Goal: Download file/media

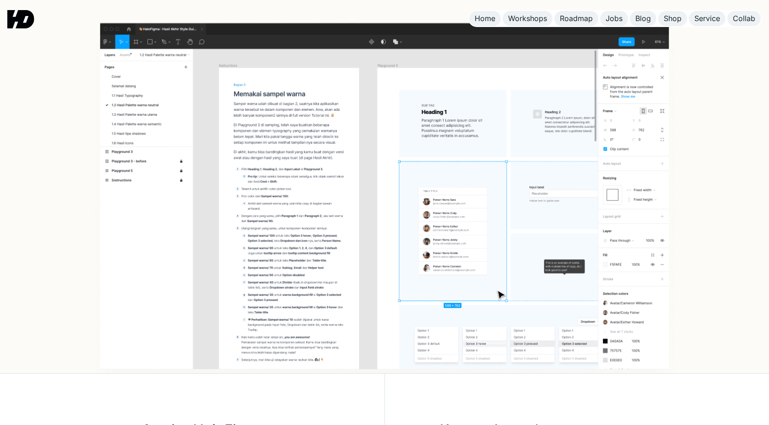
scroll to position [273, 0]
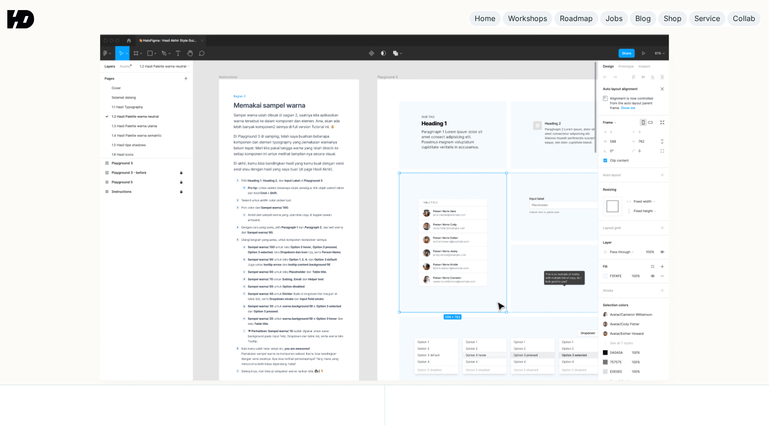
click at [362, 145] on img at bounding box center [384, 219] width 615 height 392
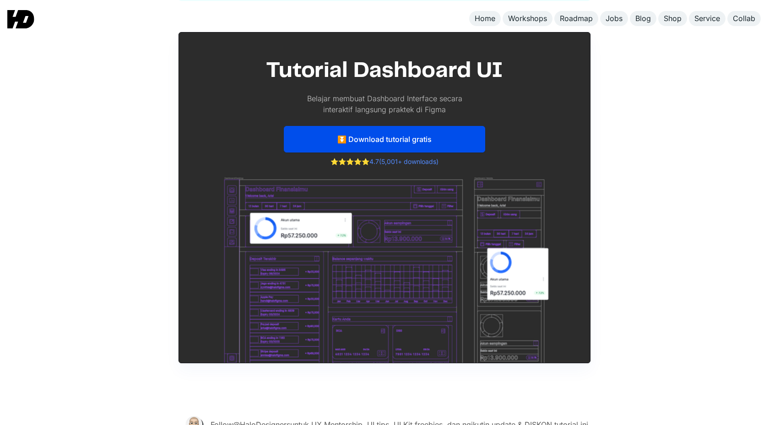
scroll to position [4460, 0]
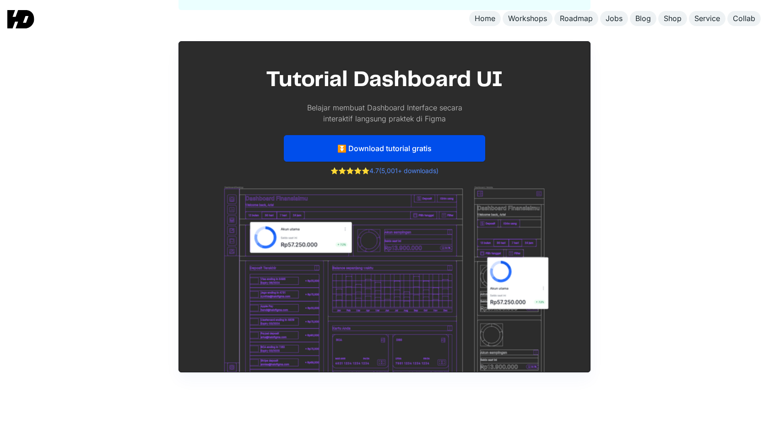
click at [415, 147] on link "⏬ Download tutorial gratis" at bounding box center [384, 148] width 201 height 27
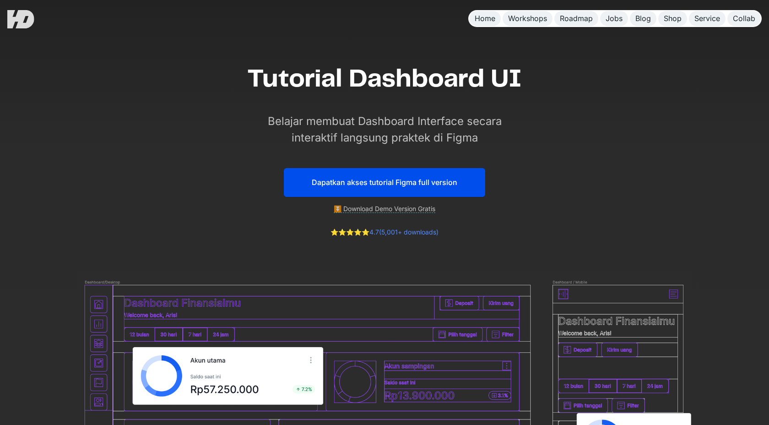
click at [405, 181] on link "Dapatkan akses tutorial Figma full version" at bounding box center [384, 182] width 201 height 29
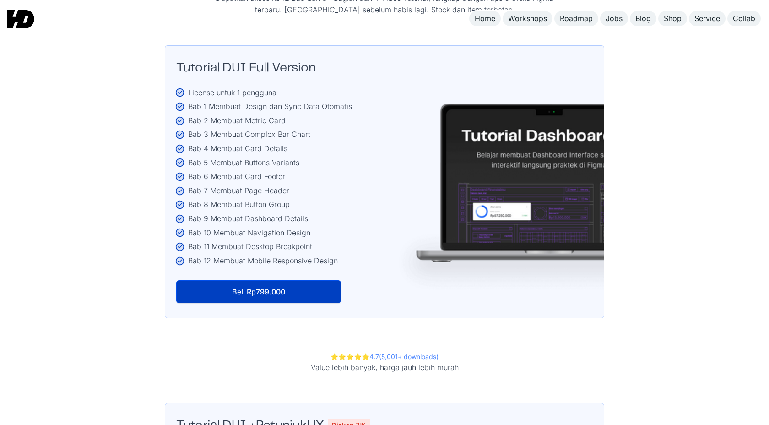
scroll to position [1597, 0]
